Goal: Find contact information: Find contact information

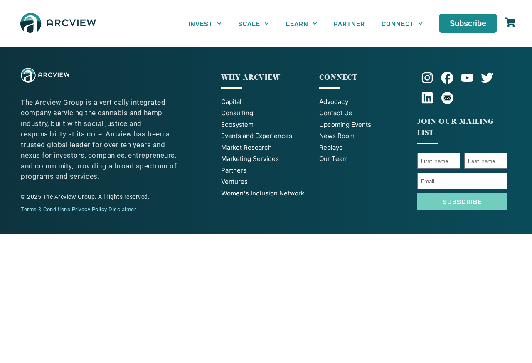
click at [469, 43] on section "INVEST Brokerage & Advisory Services Principal Investment Opportunities / Funds…" at bounding box center [266, 23] width 532 height 47
click at [339, 160] on span "Our Team" at bounding box center [333, 159] width 29 height 10
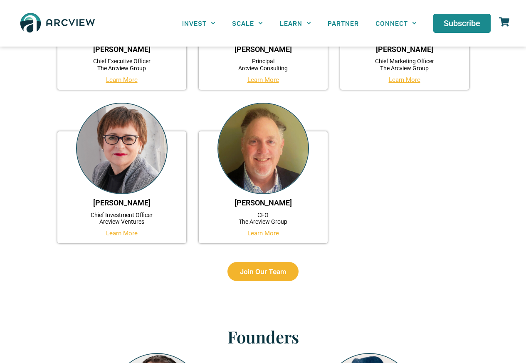
scroll to position [349, 0]
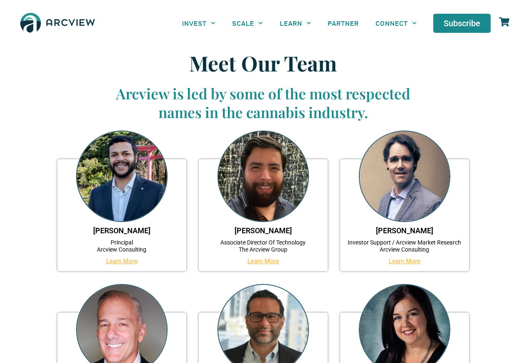
click at [123, 227] on link "[PERSON_NAME]" at bounding box center [121, 230] width 57 height 9
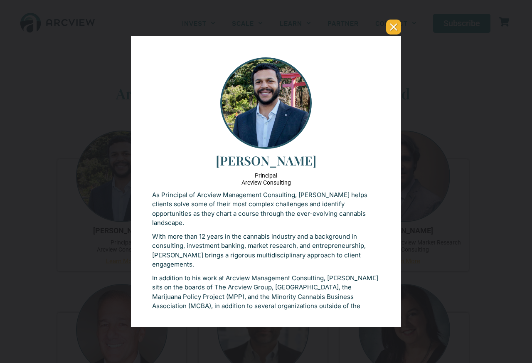
click at [394, 25] on button "You can close this modal content with the ESC key" at bounding box center [393, 27] width 15 height 15
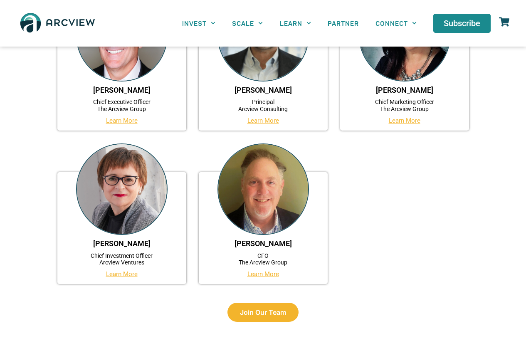
scroll to position [299, 0]
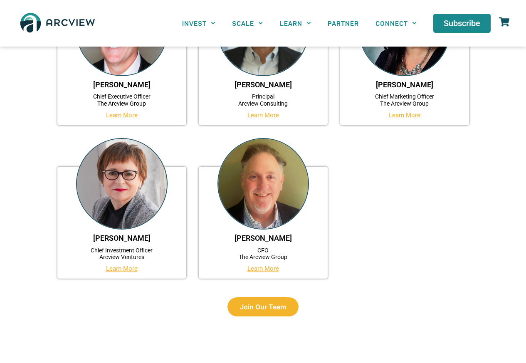
click at [125, 276] on div "[PERSON_NAME] Chief Investment Officer Arcview Ventures Learn More" at bounding box center [121, 223] width 129 height 112
